Goal: Transaction & Acquisition: Obtain resource

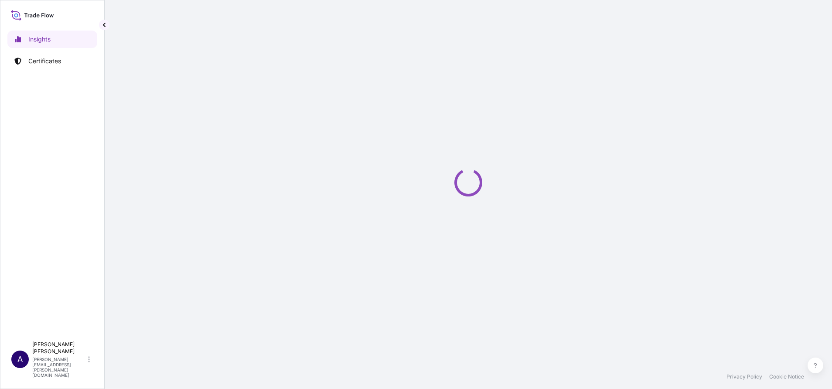
select select "2025"
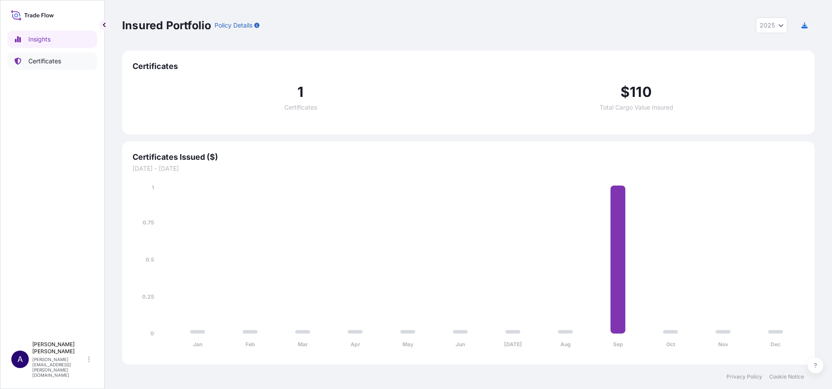
click at [43, 59] on p "Certificates" at bounding box center [44, 61] width 33 height 9
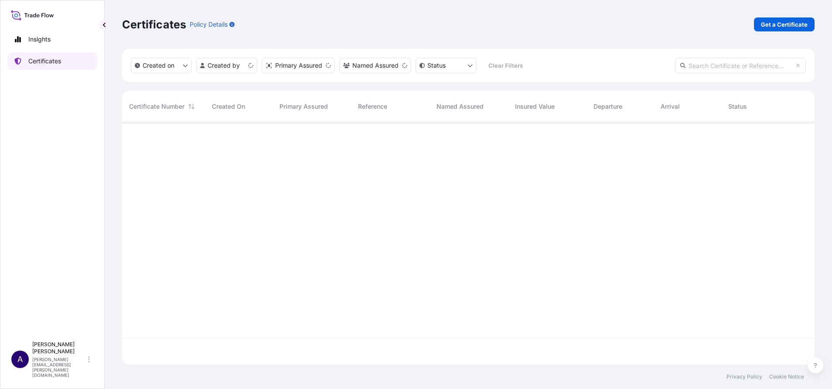
scroll to position [237, 683]
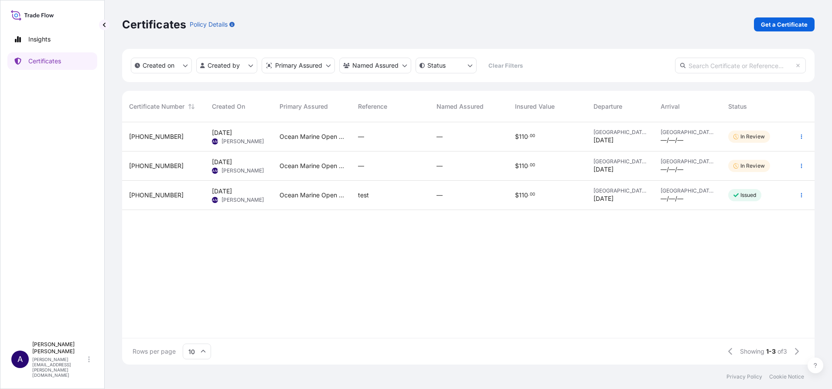
click at [150, 197] on span "[PHONE_NUMBER]" at bounding box center [156, 195] width 55 height 9
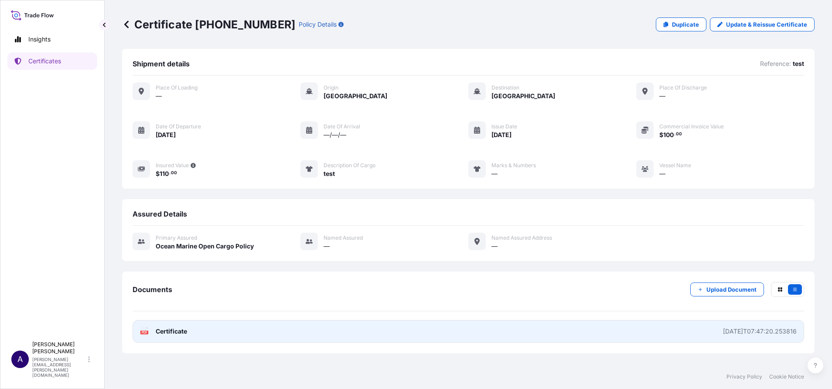
click at [755, 330] on div "2025-09-19T07:47:20.253816" at bounding box center [760, 331] width 74 height 9
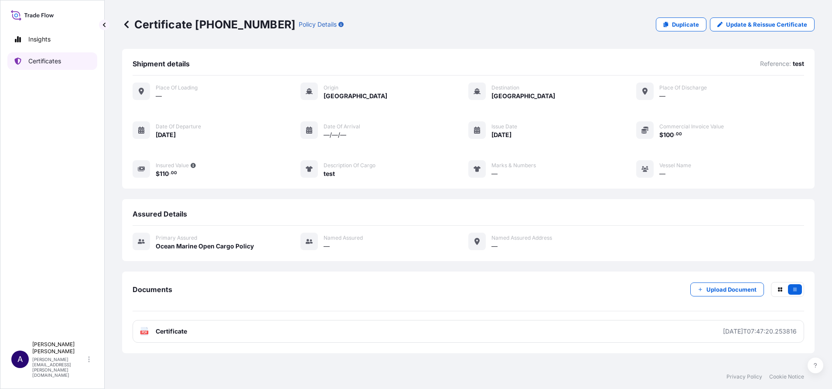
click at [32, 58] on p "Certificates" at bounding box center [44, 61] width 33 height 9
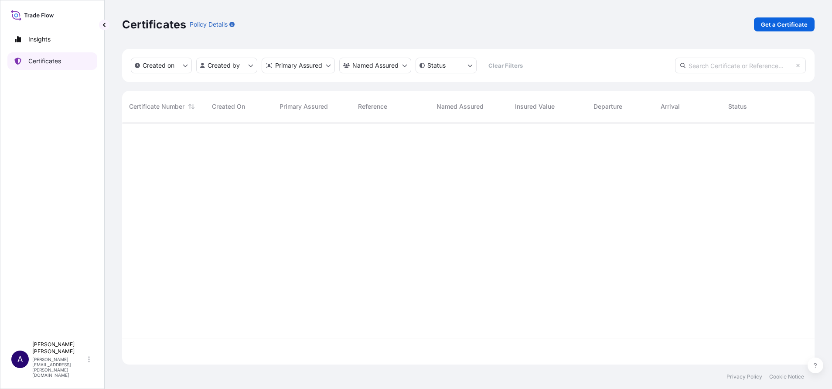
scroll to position [237, 683]
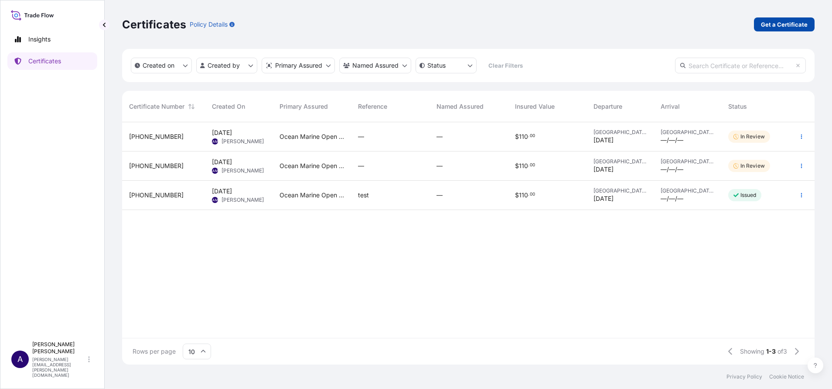
click at [770, 21] on p "Get a Certificate" at bounding box center [784, 24] width 47 height 9
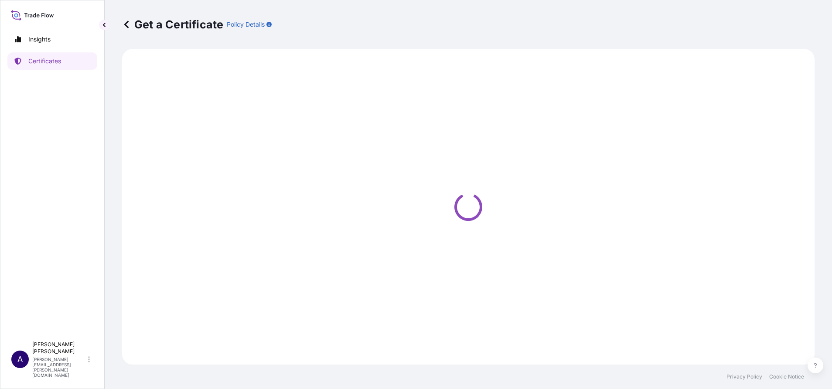
select select "Sea Vessel"
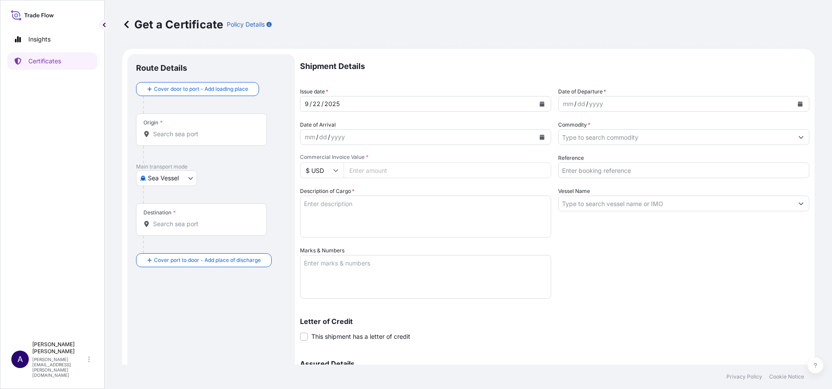
click at [189, 126] on div "Origin *" at bounding box center [201, 129] width 131 height 32
click at [189, 130] on input "Origin *" at bounding box center [204, 134] width 103 height 9
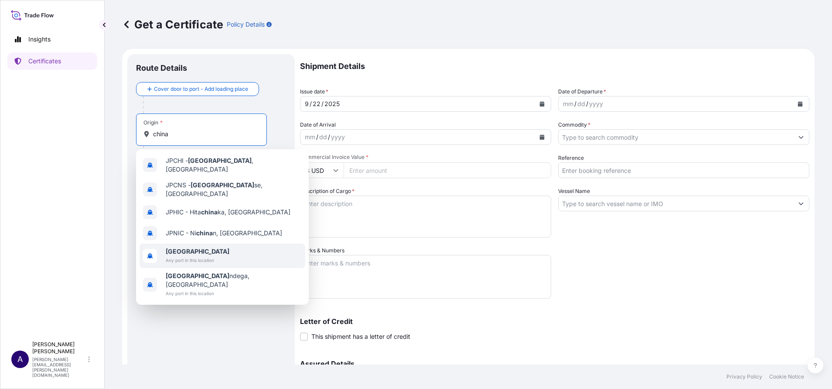
click at [167, 256] on span "Any port in this location" at bounding box center [198, 260] width 64 height 9
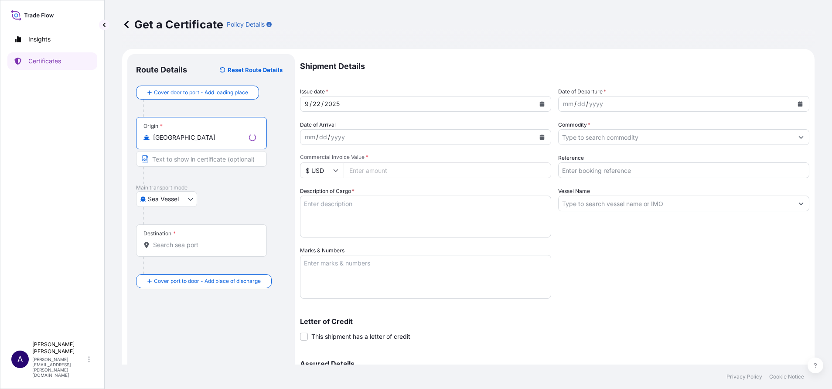
type input "China"
click at [181, 242] on input "Destination *" at bounding box center [204, 244] width 103 height 9
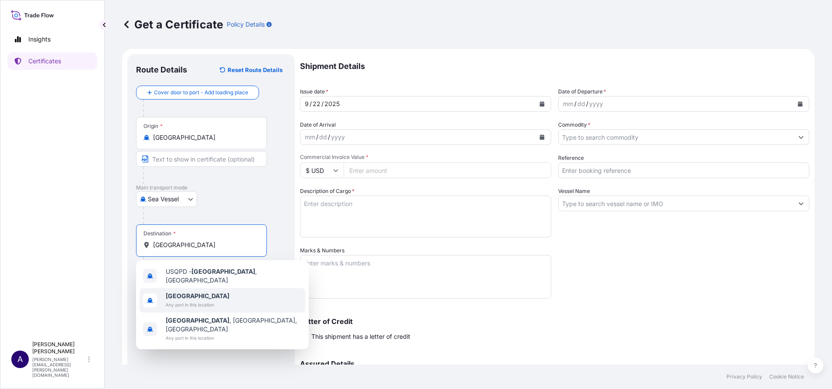
click at [166, 295] on b "Poland" at bounding box center [198, 295] width 64 height 7
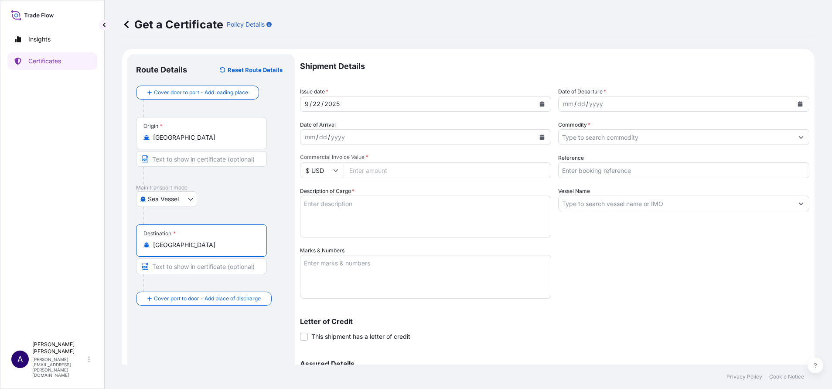
type input "Poland"
click at [798, 104] on icon "Calendar" at bounding box center [800, 103] width 5 height 5
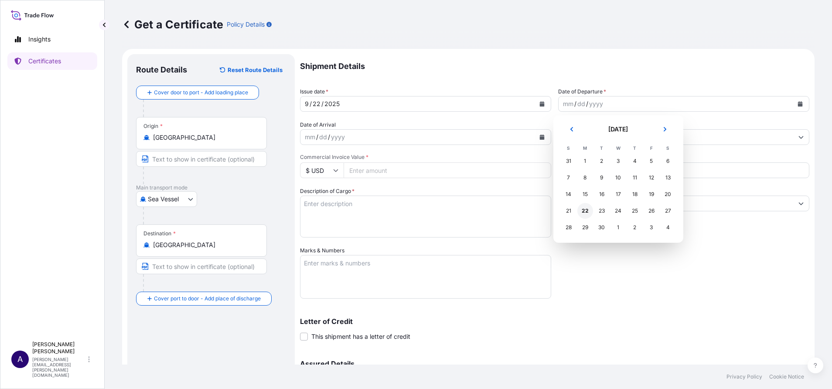
click at [586, 212] on div "22" at bounding box center [585, 211] width 16 height 16
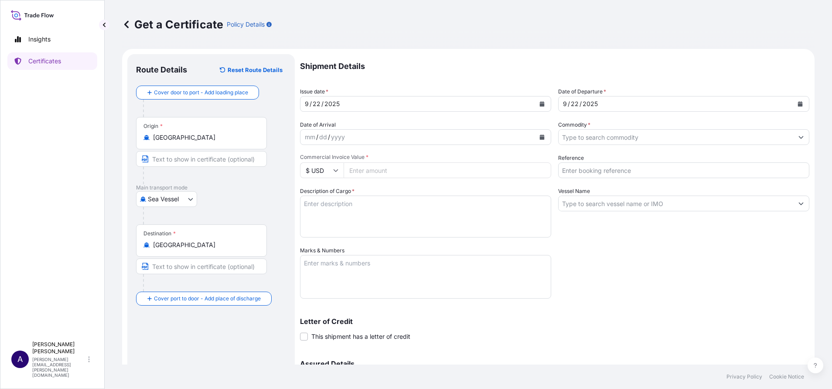
click at [488, 172] on input "Commercial Invoice Value *" at bounding box center [448, 170] width 208 height 16
type input "100"
click at [584, 139] on input "Commodity *" at bounding box center [676, 137] width 235 height 16
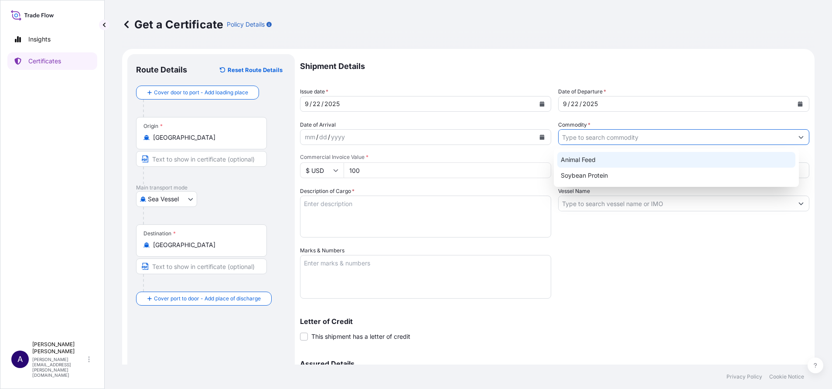
click at [573, 156] on div "Animal Feed" at bounding box center [676, 160] width 239 height 16
type input "Animal Feed"
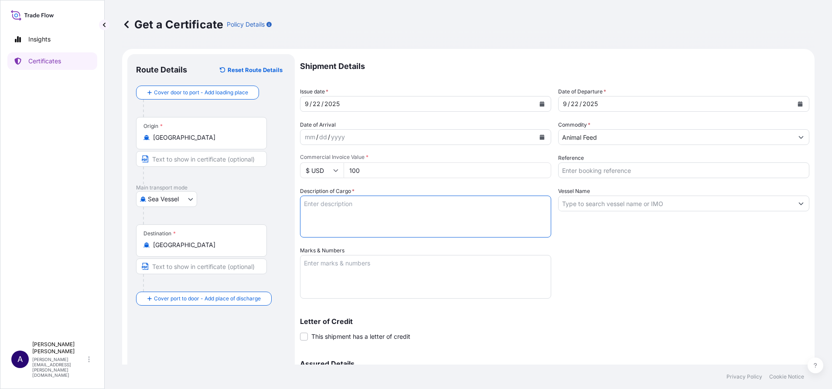
click at [436, 207] on textarea "Description of Cargo *" at bounding box center [425, 216] width 251 height 42
type textarea "test"
click at [618, 168] on input "Reference" at bounding box center [683, 170] width 251 height 16
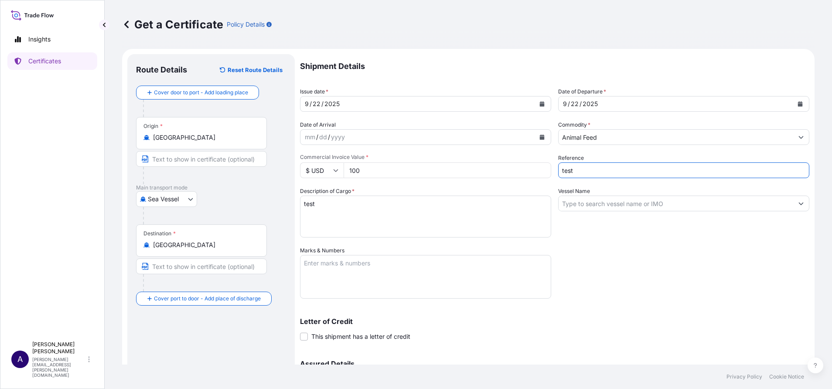
type input "test"
click at [556, 251] on div "Shipment Details Issue date * 9 / 22 / 2025 Date of Departure * 9 / 22 / 2025 D…" at bounding box center [554, 245] width 509 height 382
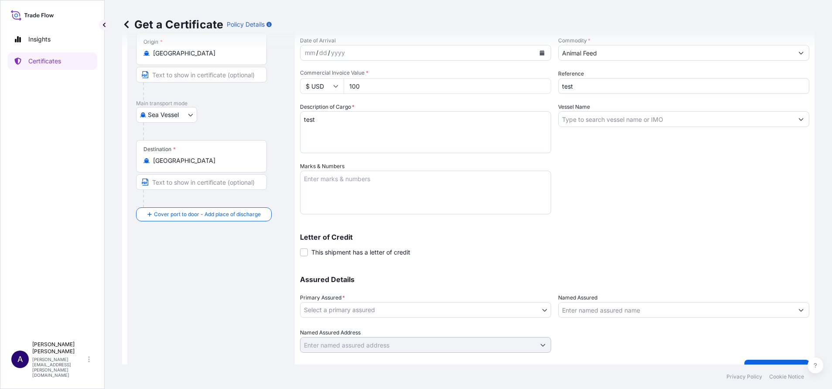
scroll to position [85, 0]
click at [301, 251] on span at bounding box center [304, 251] width 8 height 8
click at [300, 246] on input "This shipment has a letter of credit" at bounding box center [300, 246] width 0 height 0
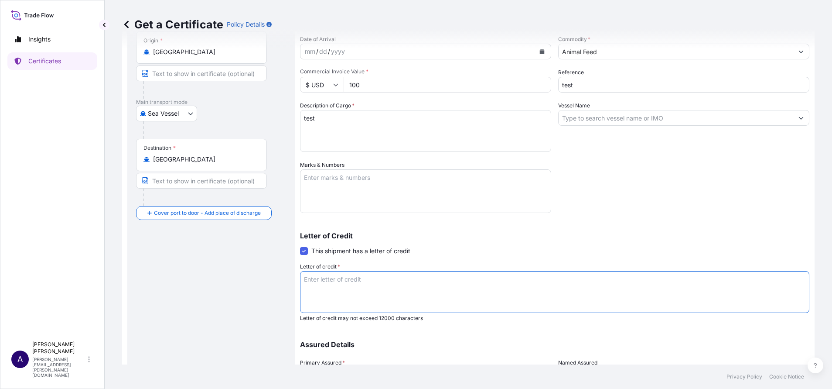
click at [334, 293] on textarea "Letter of credit *" at bounding box center [554, 292] width 509 height 42
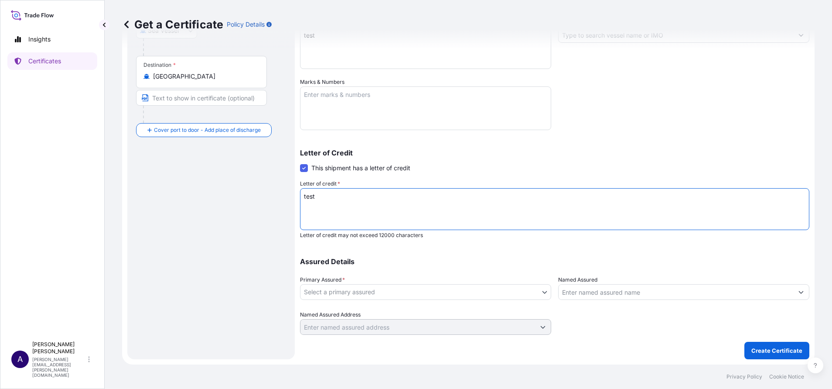
type textarea "test"
click at [539, 294] on body "Insights Certificates A Allison Mincher allison.mincher@wtwco.com Get a Certifi…" at bounding box center [416, 194] width 832 height 389
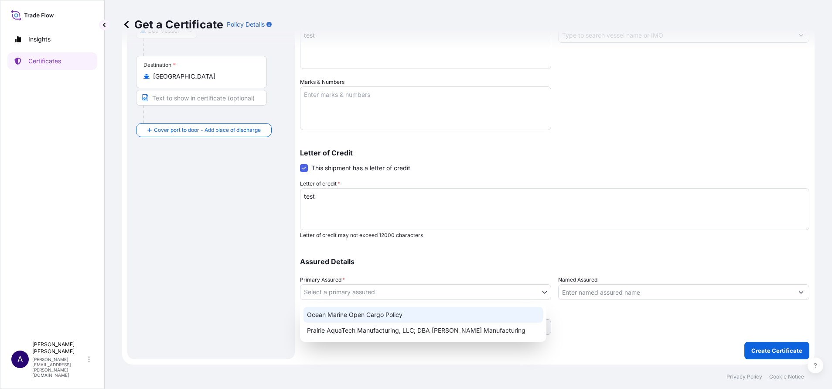
click at [372, 316] on div "Ocean Marine Open Cargo Policy" at bounding box center [423, 315] width 239 height 16
select select "32205"
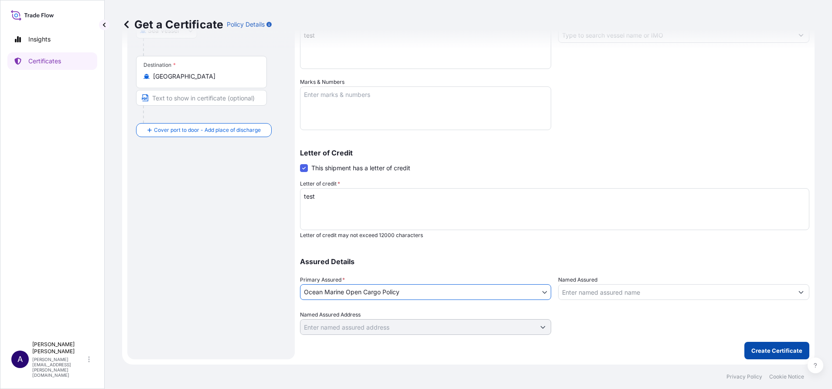
click at [765, 354] on p "Create Certificate" at bounding box center [776, 350] width 51 height 9
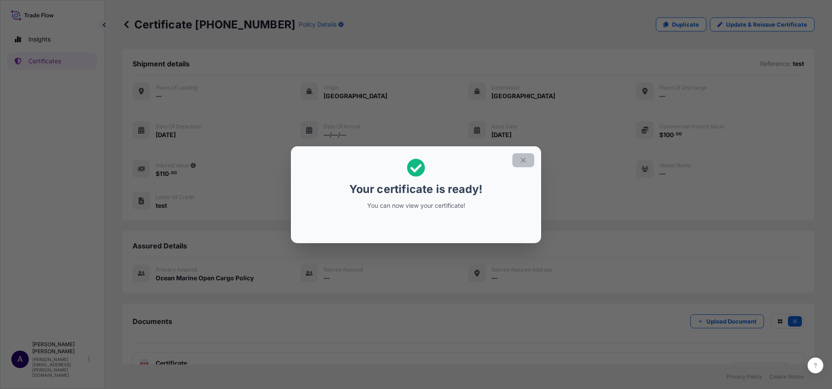
click at [522, 157] on icon "button" at bounding box center [523, 160] width 8 height 8
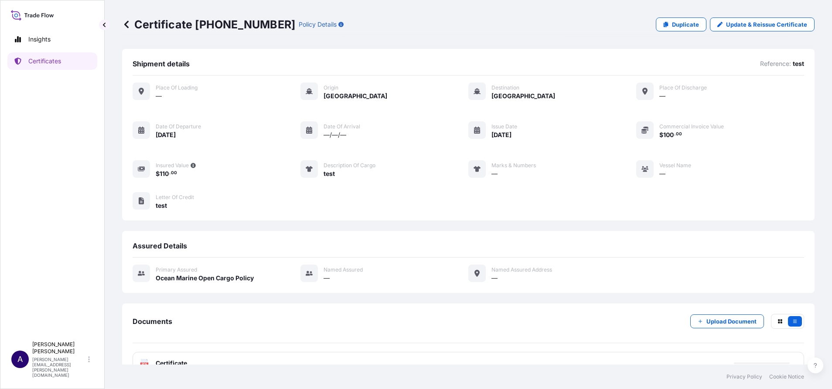
scroll to position [20, 0]
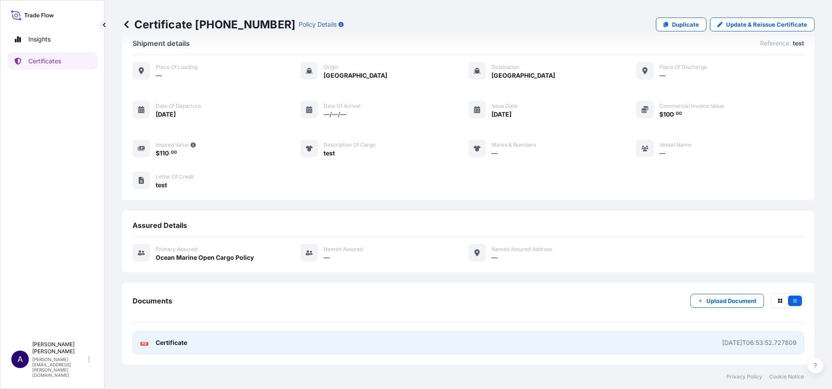
click at [730, 345] on div "2025-09-22T06:53:52.727809" at bounding box center [759, 342] width 75 height 9
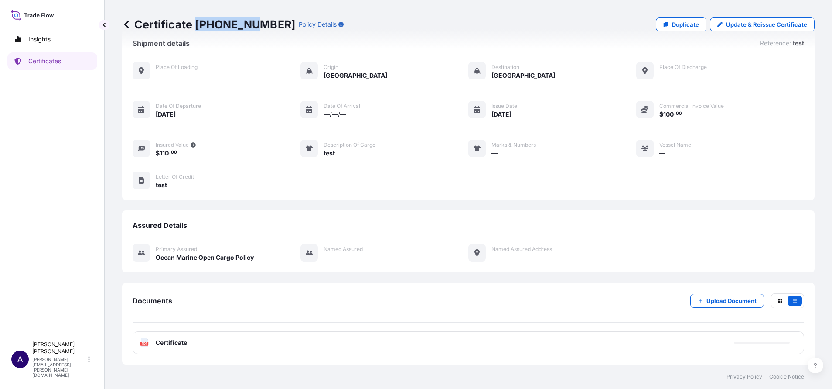
drag, startPoint x: 251, startPoint y: 26, endPoint x: 194, endPoint y: 23, distance: 57.2
click at [194, 23] on p "Certificate 32205-6-1" at bounding box center [208, 24] width 173 height 14
copy p "32205-6-1"
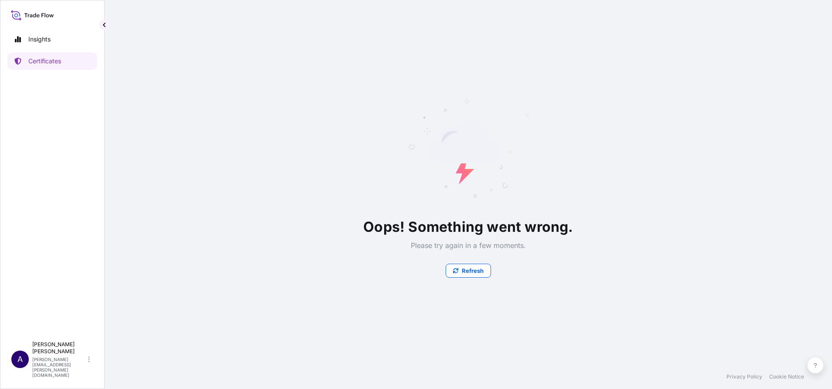
scroll to position [0, 0]
click at [55, 369] on div "Allison Mincher allison.mincher@wtwco.com" at bounding box center [62, 359] width 61 height 37
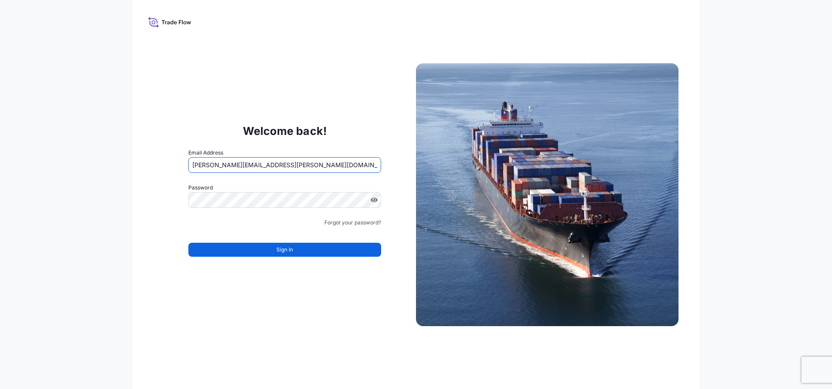
click at [324, 162] on input "jennifer.ellis+transportesfink@wtwco.com" at bounding box center [284, 165] width 193 height 16
type input "allison.mincher+rain@wtwco.com"
click at [359, 221] on link "Forgot your password?" at bounding box center [352, 222] width 57 height 9
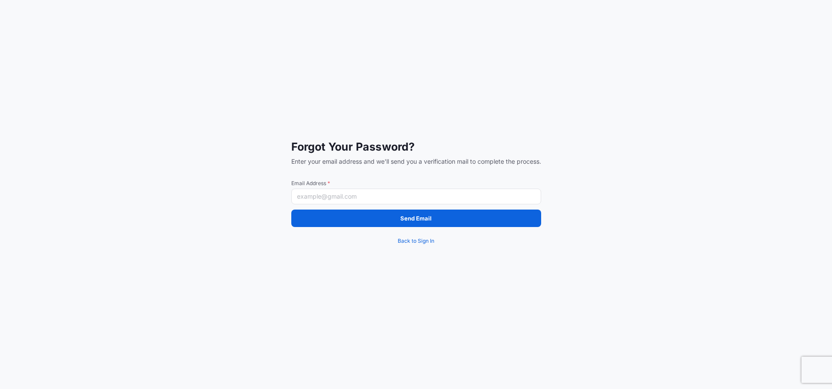
click at [409, 195] on input "Email Address *" at bounding box center [416, 196] width 250 height 16
type input "allison.mincher+rain@wtwco.com"
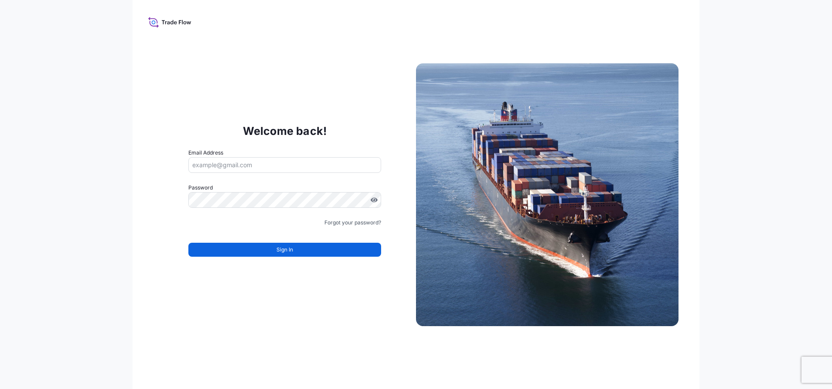
type input "jennifer.ellis+transportesfink@wtwco.com"
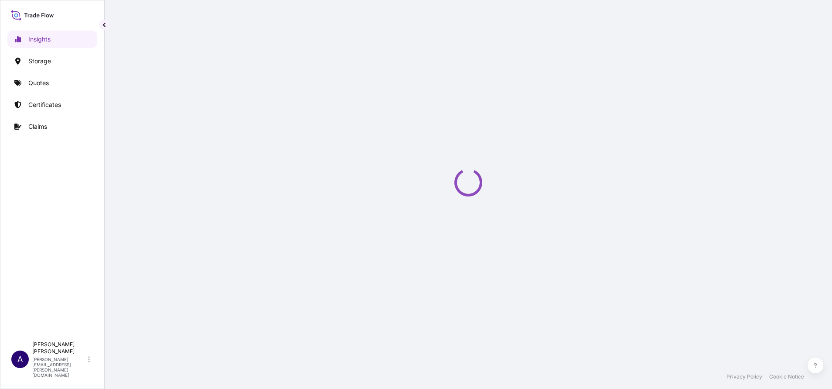
select select "2025"
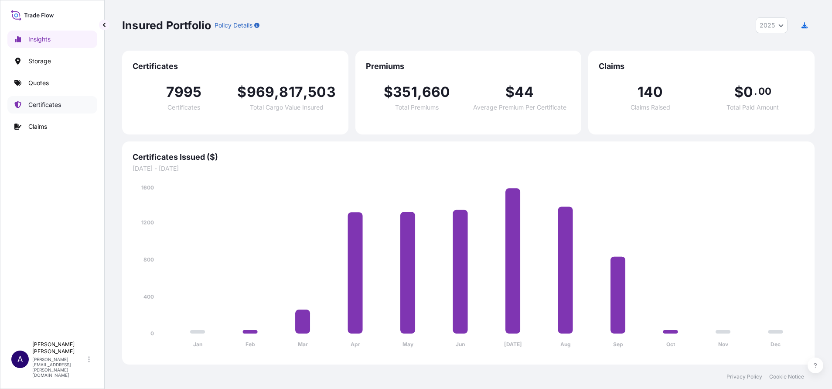
click at [49, 106] on p "Certificates" at bounding box center [44, 104] width 33 height 9
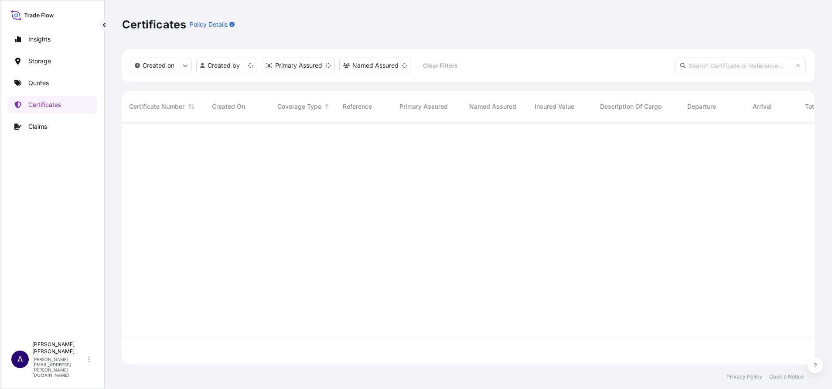
scroll to position [237, 683]
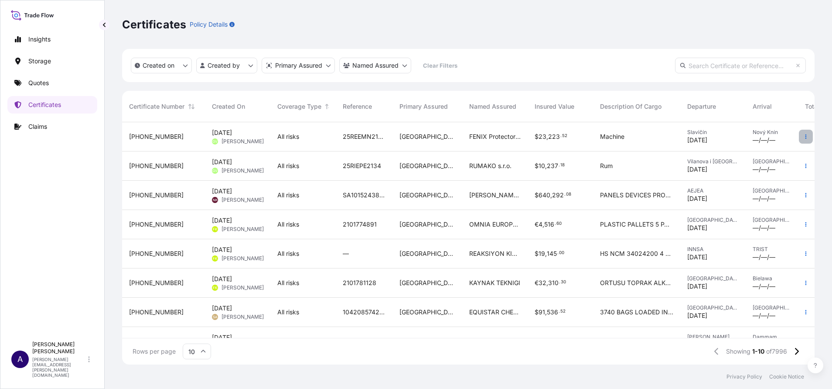
click at [803, 135] on icon "button" at bounding box center [805, 136] width 5 height 5
click at [749, 152] on p "Download certificate" at bounding box center [753, 154] width 59 height 9
